Goal: Task Accomplishment & Management: Manage account settings

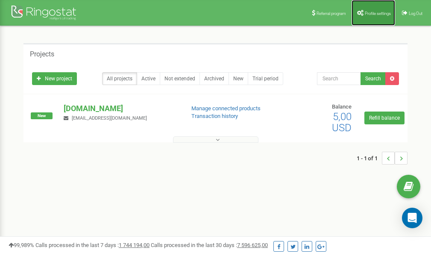
click at [369, 11] on span "Profile settings" at bounding box center [378, 13] width 26 height 5
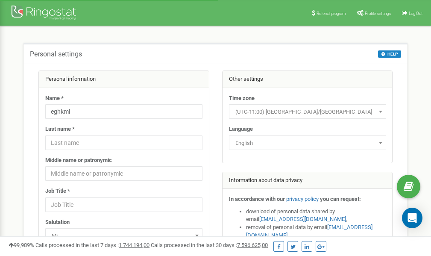
scroll to position [43, 0]
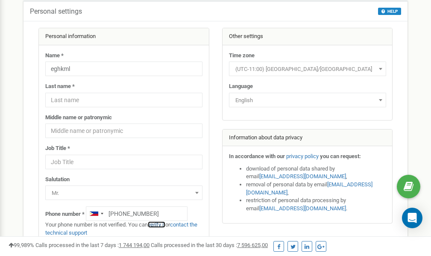
click at [161, 225] on link "verify it" at bounding box center [157, 224] width 18 height 6
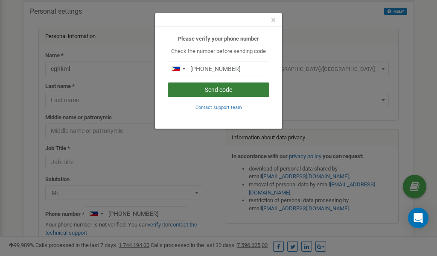
click at [217, 91] on button "Send code" at bounding box center [219, 89] width 102 height 15
